Goal: Task Accomplishment & Management: Use online tool/utility

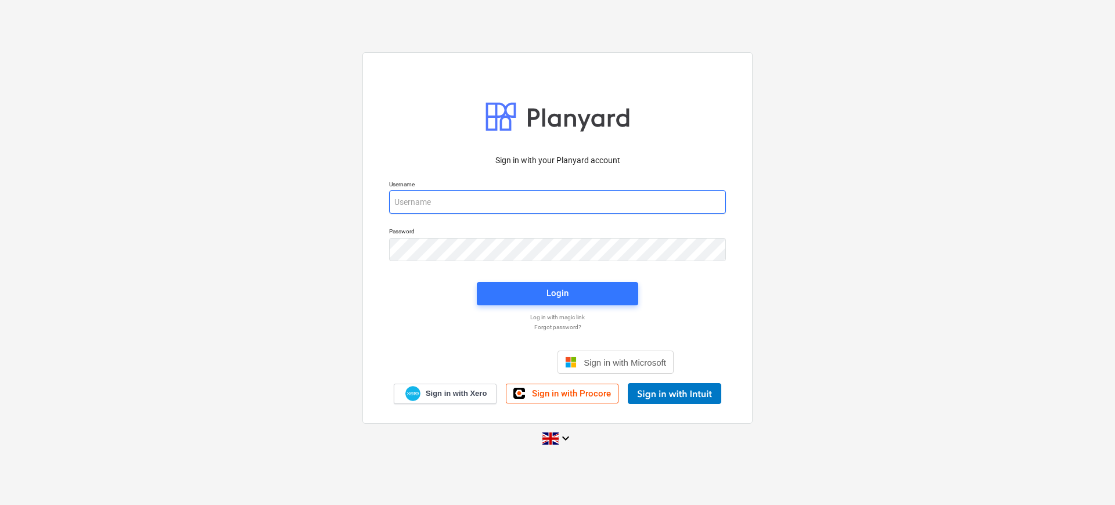
click at [426, 203] on input "email" at bounding box center [557, 201] width 337 height 23
click at [482, 208] on input "email" at bounding box center [557, 201] width 337 height 23
click at [589, 210] on input "email" at bounding box center [557, 201] width 337 height 23
paste input "[EMAIL_ADDRESS][DOMAIN_NAME]"
type input "[EMAIL_ADDRESS][DOMAIN_NAME]"
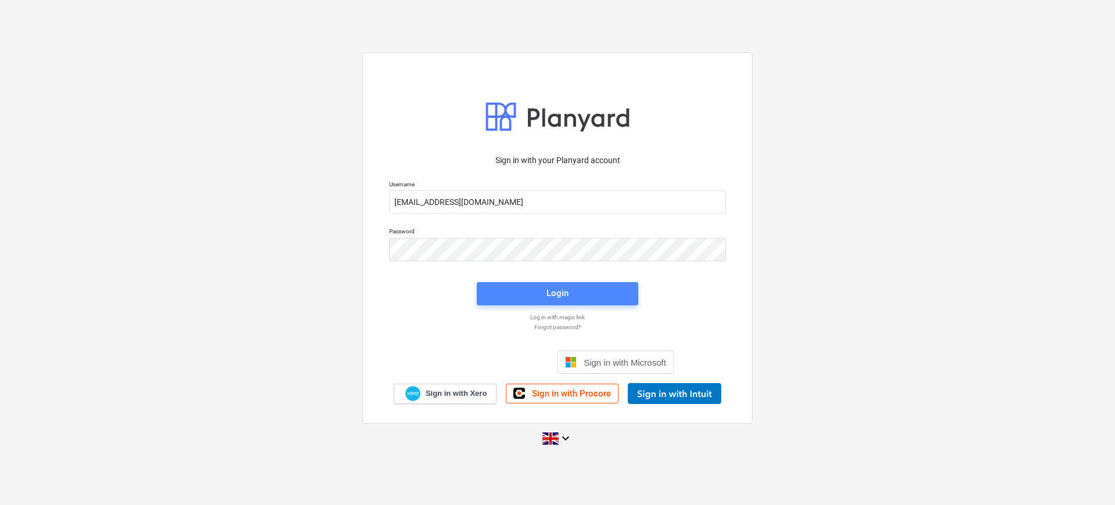
click at [604, 299] on span "Login" at bounding box center [558, 293] width 134 height 15
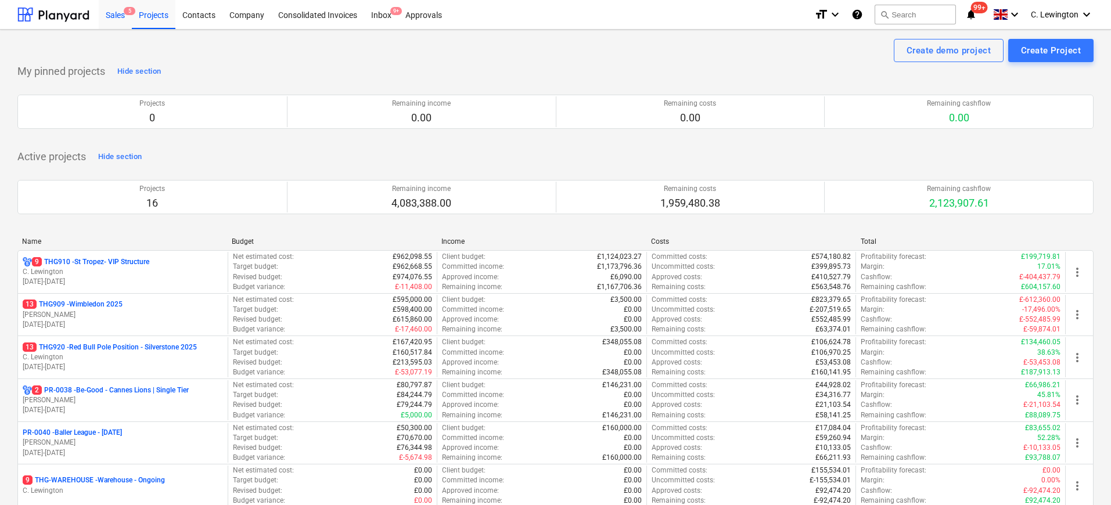
click at [124, 18] on div "Sales 5" at bounding box center [115, 14] width 33 height 30
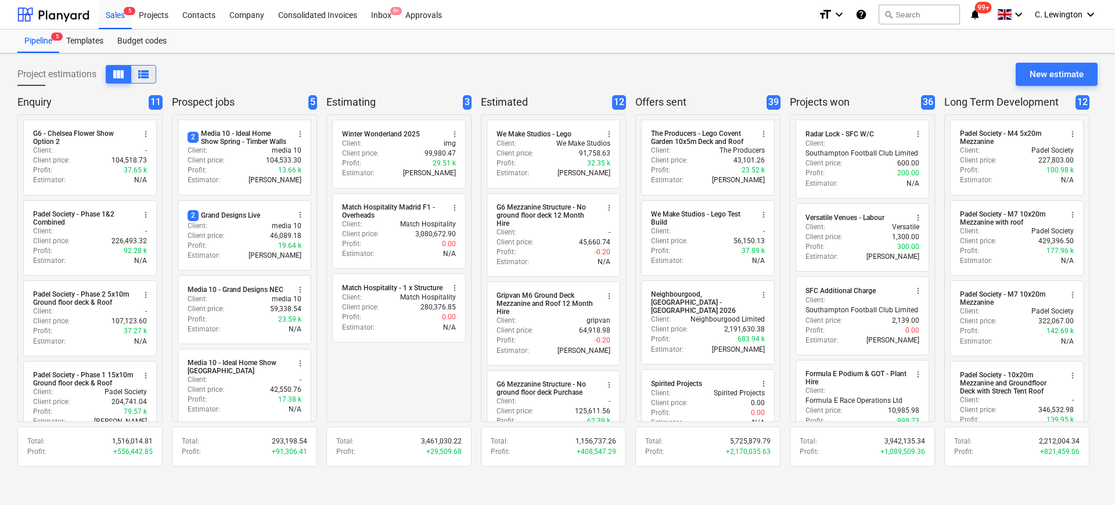
click at [145, 78] on span "view_list" at bounding box center [143, 74] width 14 height 14
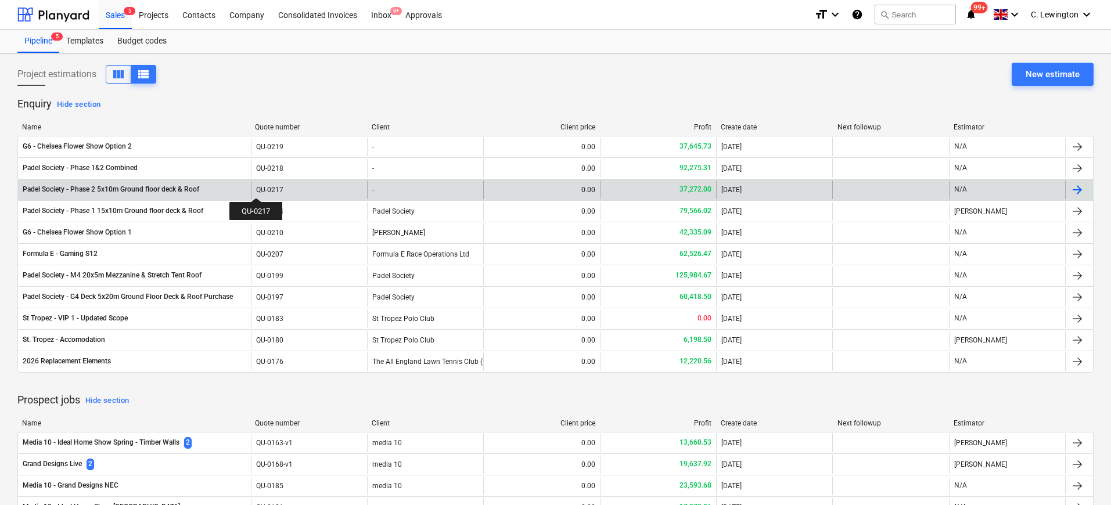
click at [256, 188] on div "QU-0217" at bounding box center [269, 190] width 27 height 8
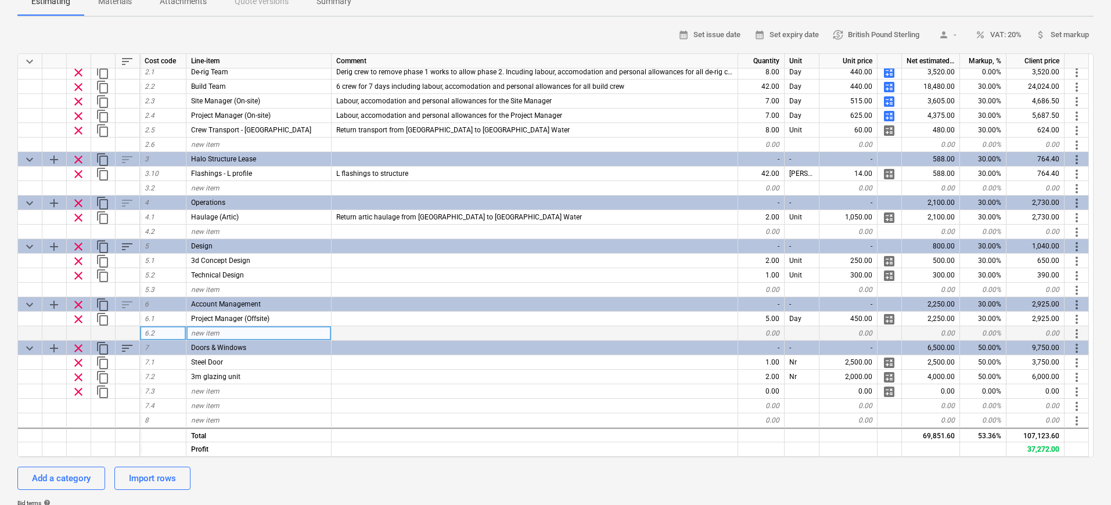
scroll to position [315, 0]
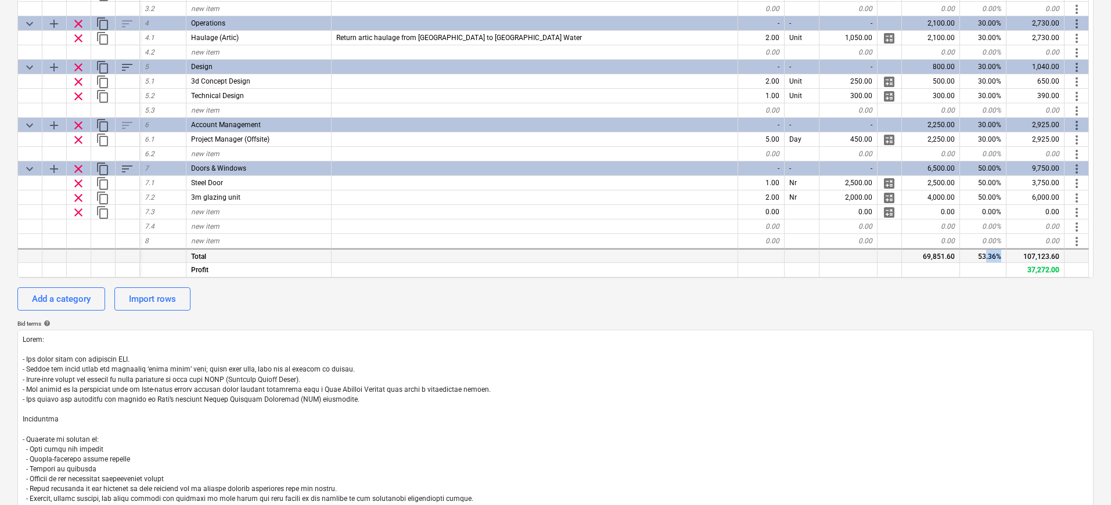
drag, startPoint x: 999, startPoint y: 257, endPoint x: 986, endPoint y: 258, distance: 12.2
click at [986, 258] on div "53.36%" at bounding box center [983, 256] width 46 height 15
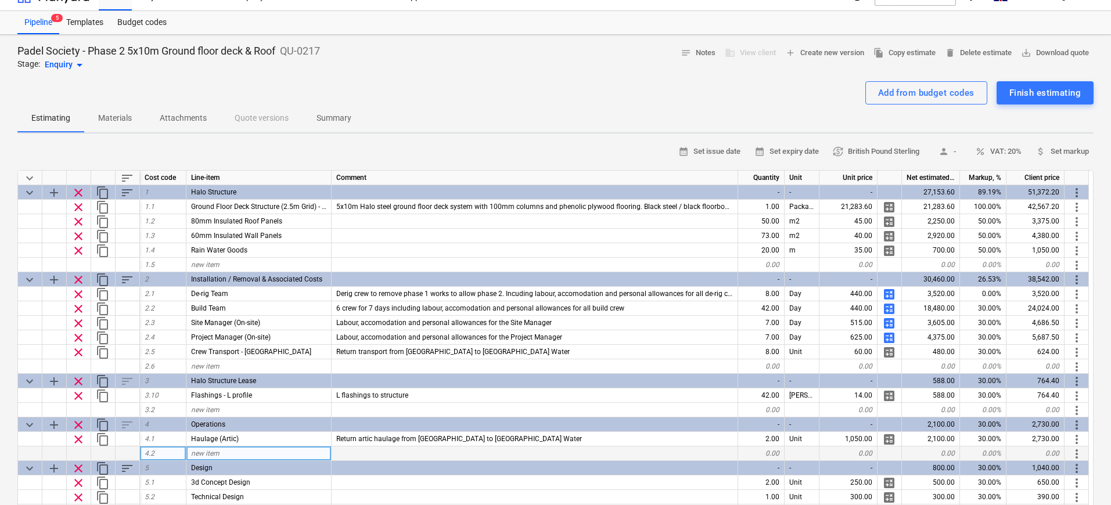
scroll to position [105, 0]
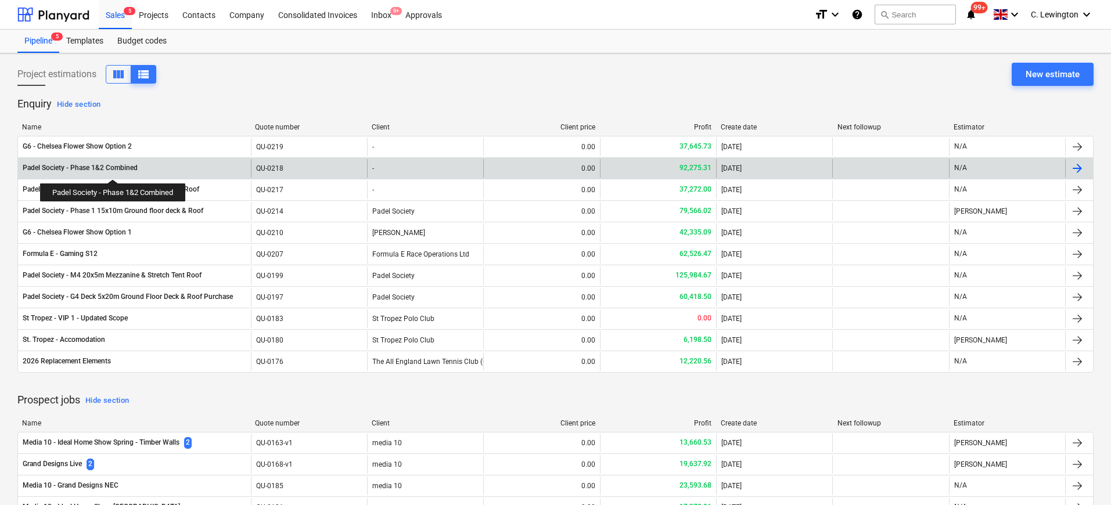
click at [114, 168] on div "Padel Society - Phase 1&2 Combined" at bounding box center [80, 168] width 115 height 10
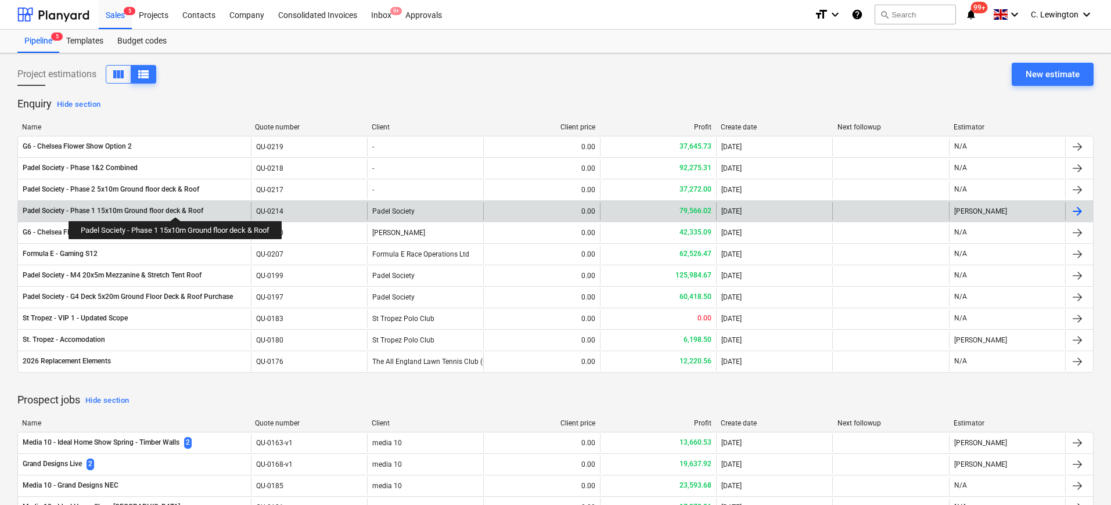
click at [178, 207] on div "Padel Society - Phase 1 15x10m Ground floor deck & Roof" at bounding box center [113, 211] width 181 height 10
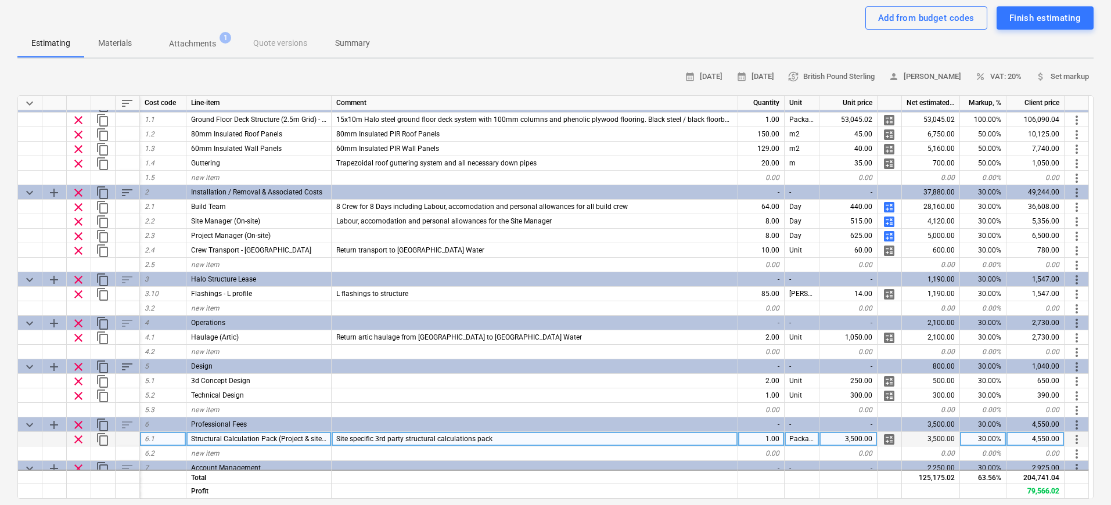
scroll to position [5, 0]
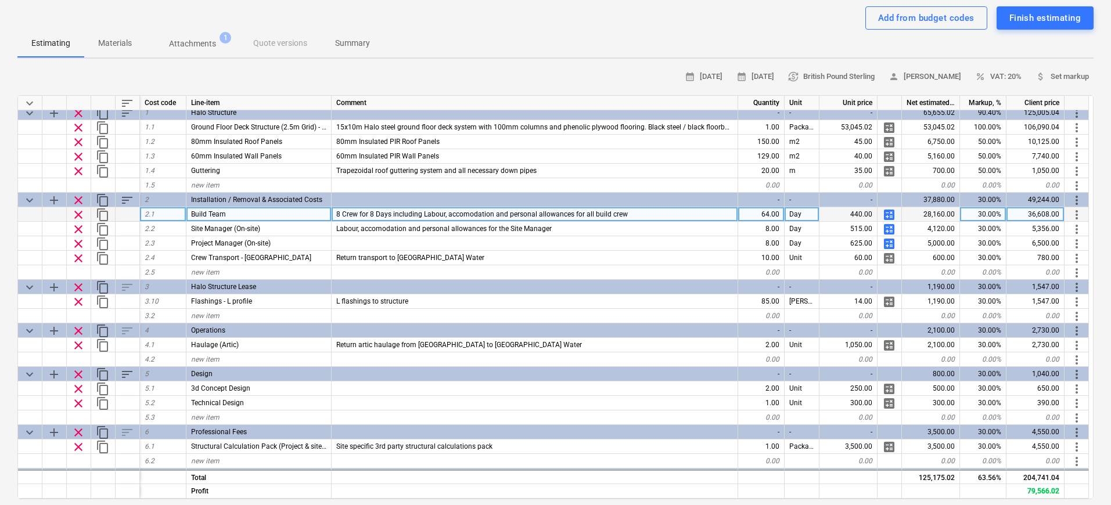
click at [890, 215] on span "calculate" at bounding box center [889, 215] width 14 height 14
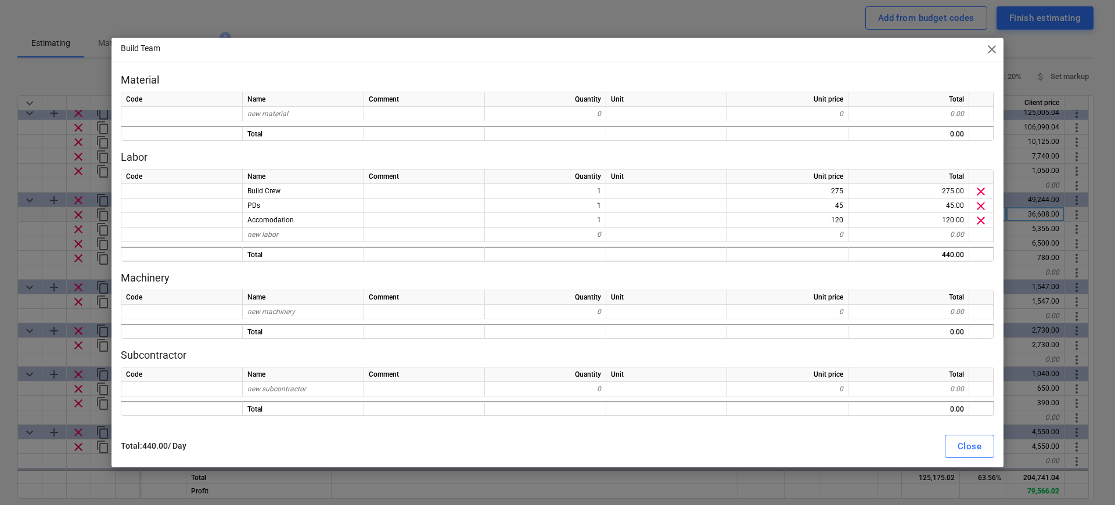
click at [989, 47] on span "close" at bounding box center [992, 49] width 14 height 14
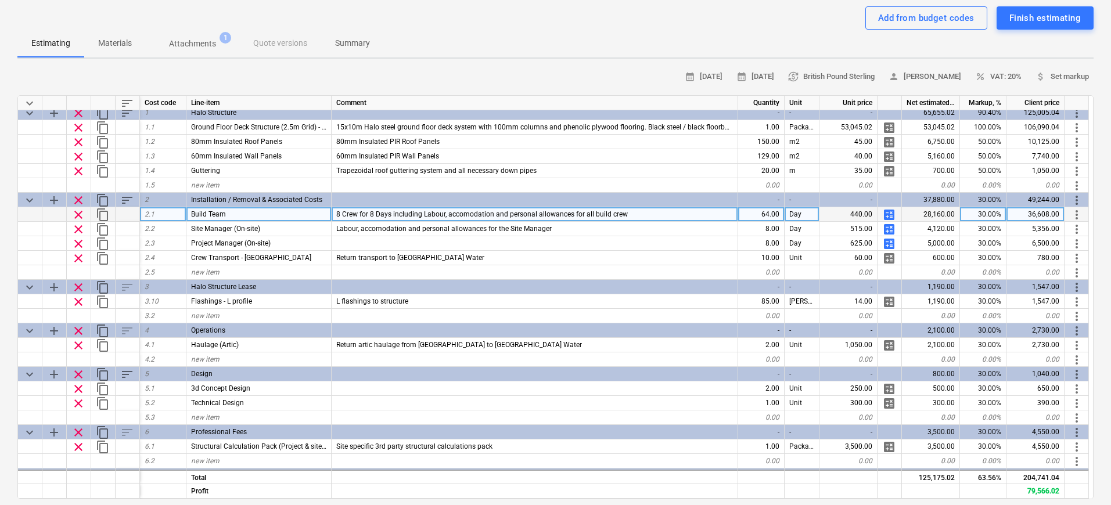
click at [888, 210] on span "calculate" at bounding box center [889, 215] width 14 height 14
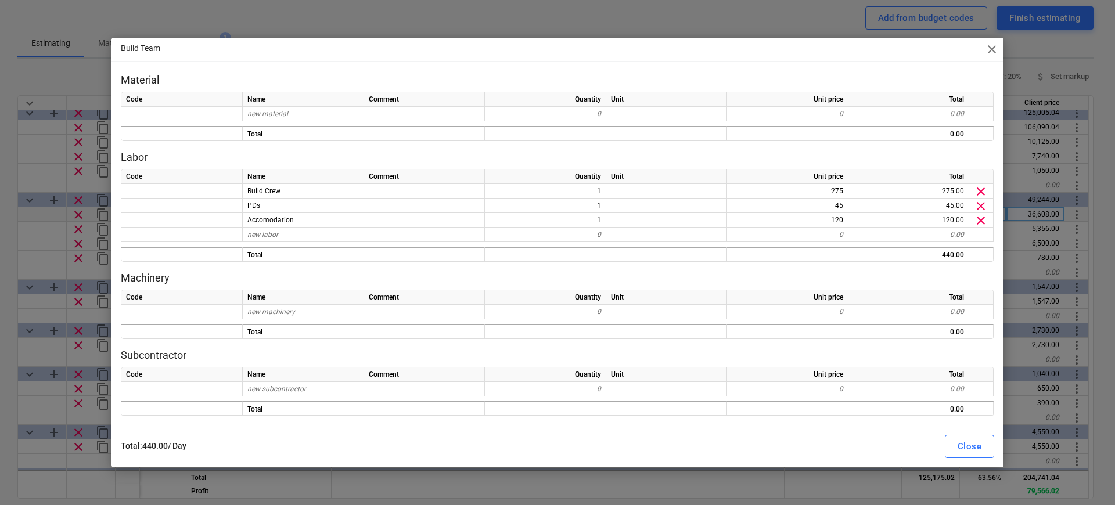
click at [991, 52] on span "close" at bounding box center [992, 49] width 14 height 14
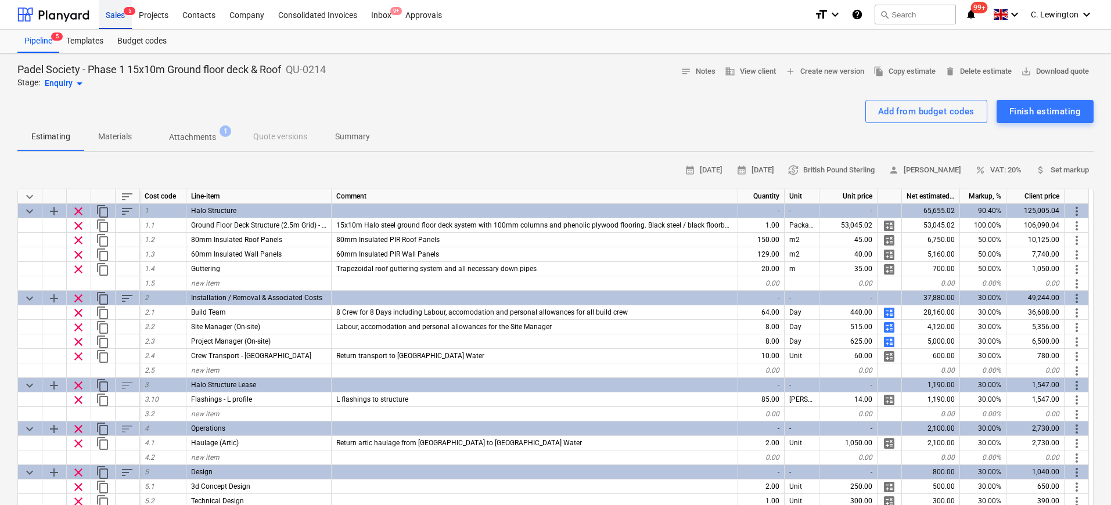
click at [106, 16] on div "Sales 5" at bounding box center [115, 14] width 33 height 30
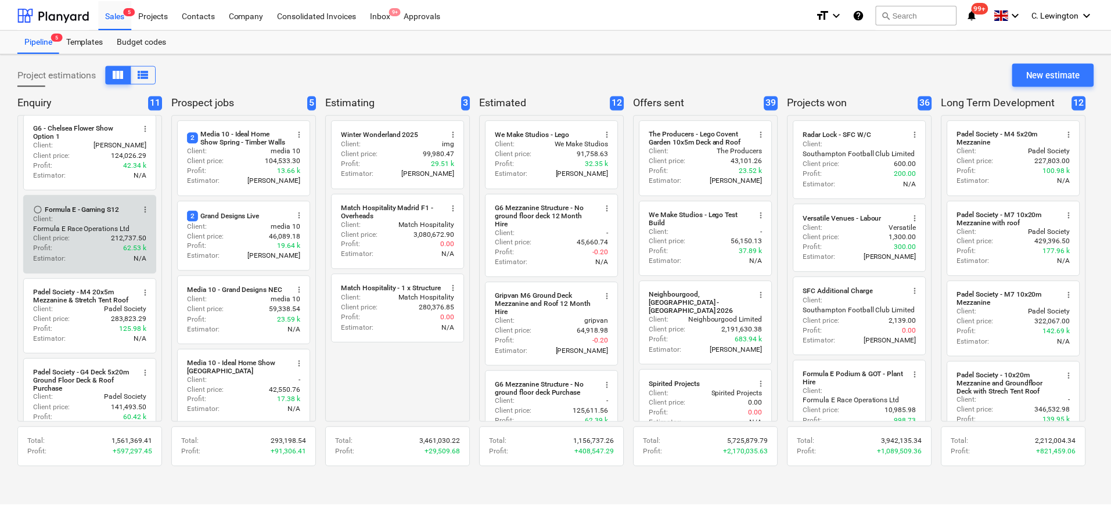
scroll to position [468, 0]
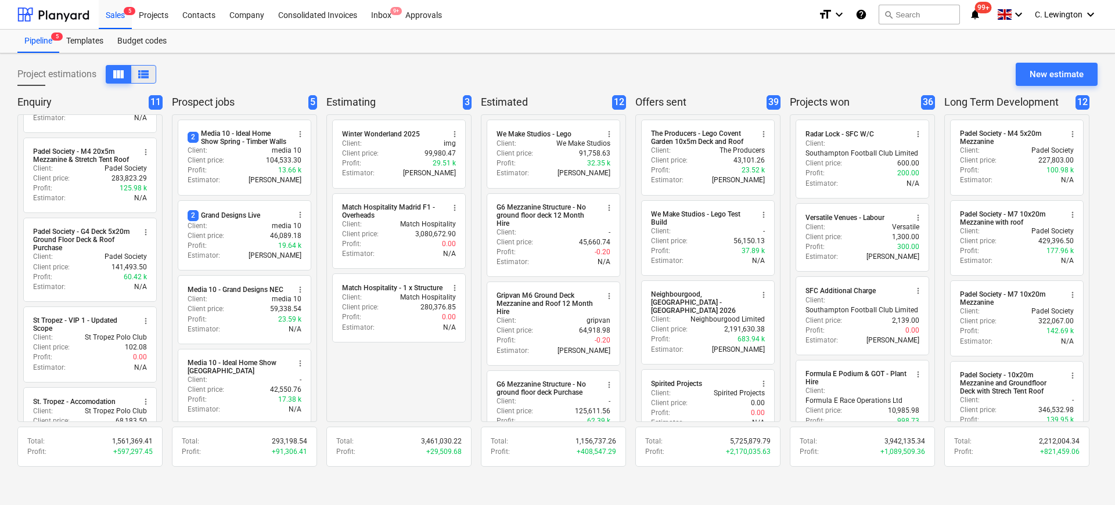
click at [142, 69] on span "view_list" at bounding box center [143, 74] width 14 height 14
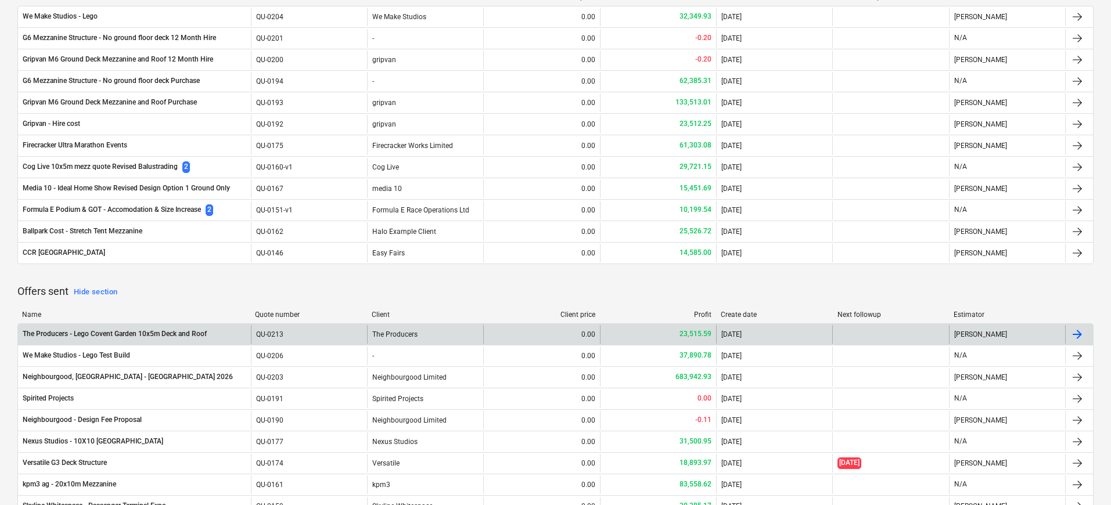
scroll to position [733, 0]
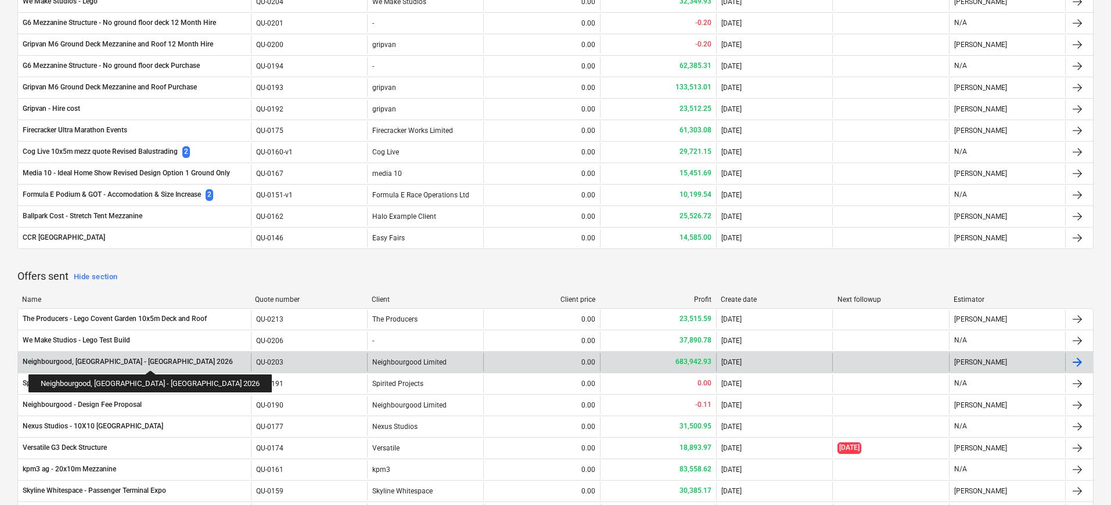
click at [110, 360] on div "Neighbourgood, [GEOGRAPHIC_DATA] - [GEOGRAPHIC_DATA] 2026" at bounding box center [128, 362] width 210 height 10
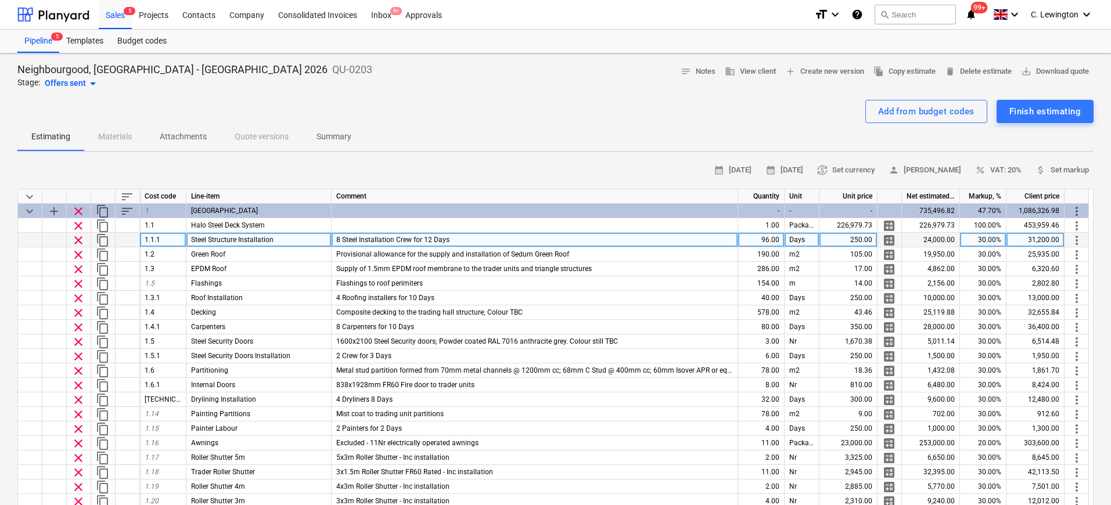
type textarea "x"
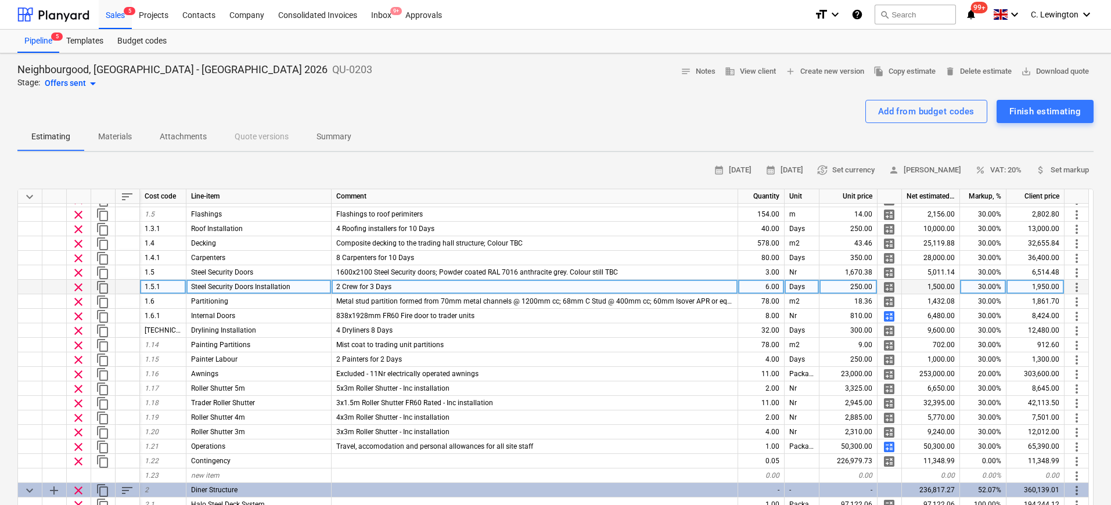
scroll to position [46, 0]
